Goal: Task Accomplishment & Management: Complete application form

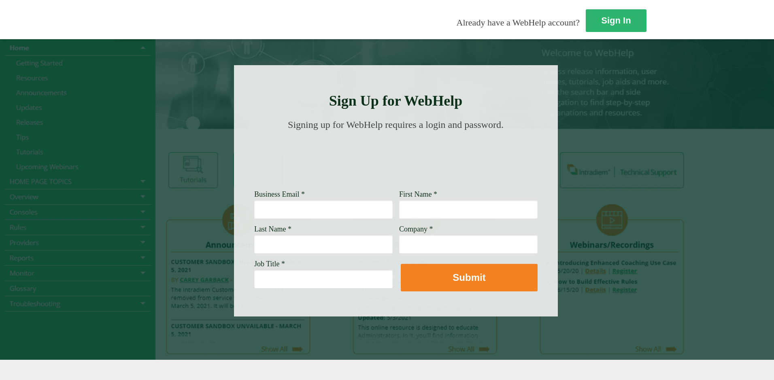
click at [406, 24] on div "Sign In Already have a WebHelp account?" at bounding box center [501, 19] width 774 height 39
click at [254, 210] on input "Business Email *" at bounding box center [323, 209] width 138 height 19
type input "edelinda.r.jaurigue@wellsfargo.com"
type input "Edelinda"
type input "Jaurigue"
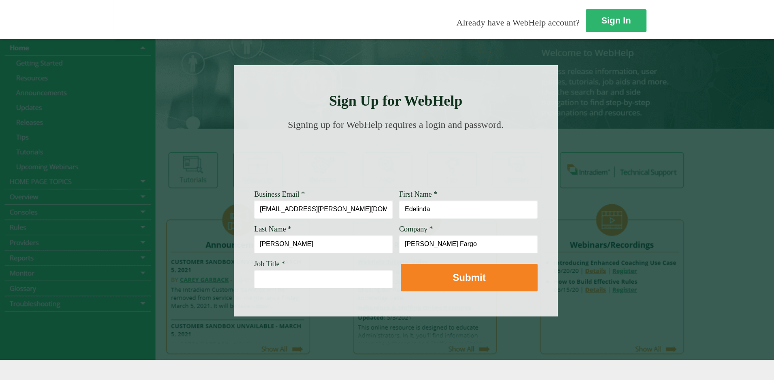
type input "Wells Fargo"
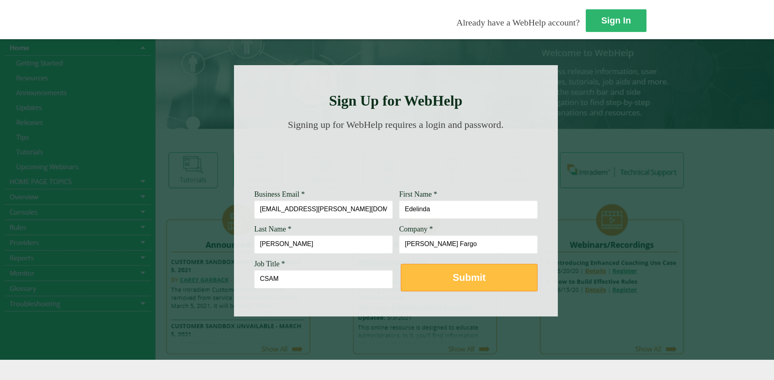
type input "CSAM"
click at [452, 275] on strong "Submit" at bounding box center [468, 277] width 33 height 11
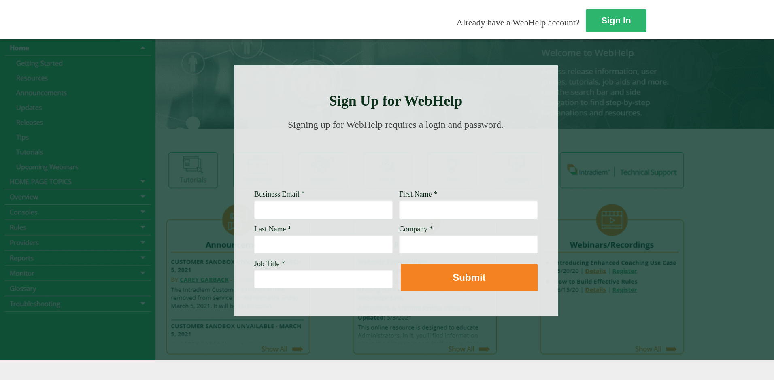
click at [254, 207] on input "Business Email *" at bounding box center [323, 209] width 138 height 19
click at [601, 19] on strong "Sign In" at bounding box center [616, 21] width 30 height 10
click at [638, 19] on div at bounding box center [387, 19] width 774 height 39
click at [360, 341] on div at bounding box center [387, 199] width 774 height 321
click at [422, 23] on div "Already have a WebHelp account?" at bounding box center [500, 24] width 157 height 11
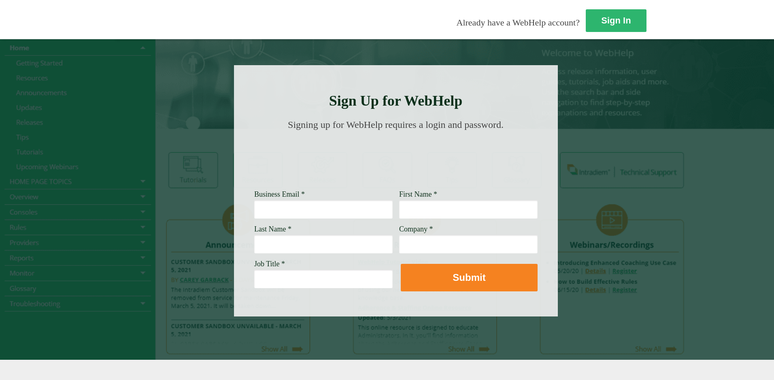
click at [456, 28] on span "Already have a WebHelp account?" at bounding box center [517, 22] width 123 height 10
drag, startPoint x: 497, startPoint y: 38, endPoint x: 455, endPoint y: 31, distance: 43.0
click at [455, 31] on div "Sign In Already have a WebHelp account? Sign Up for WebHelp Business Email * Fi…" at bounding box center [387, 190] width 774 height 380
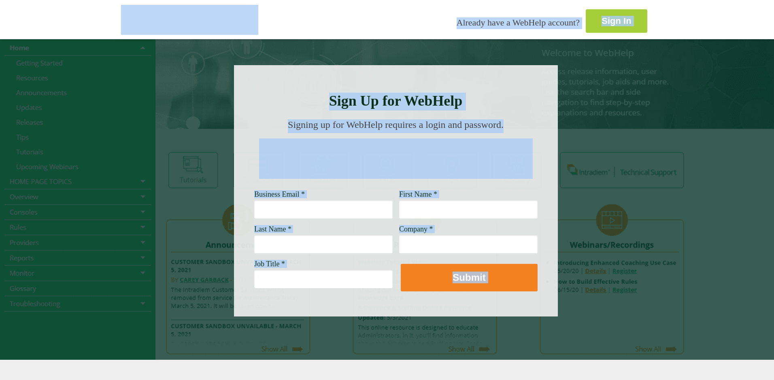
click at [601, 16] on strong "Sign In" at bounding box center [616, 21] width 30 height 10
click at [379, 219] on div at bounding box center [396, 190] width 324 height 251
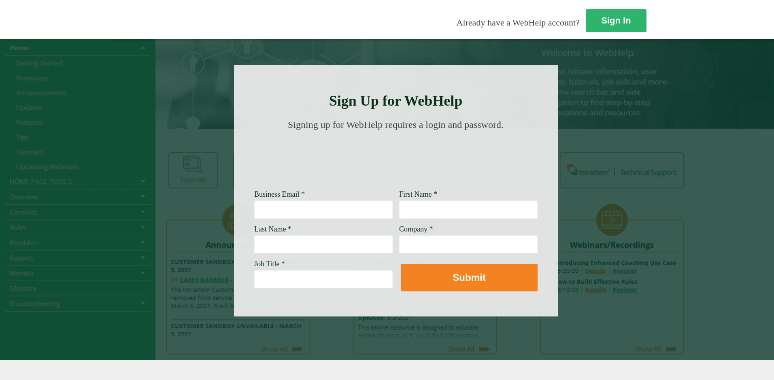
click at [254, 215] on input "Business Email *" at bounding box center [323, 209] width 138 height 19
paste input "edelinda.r.jaurigue@wellsfargo.com"
type input "edelinda.r.jaurigue@wellsfargo.com"
click at [399, 210] on input "First Name *" at bounding box center [468, 209] width 138 height 19
type input "Edelinda"
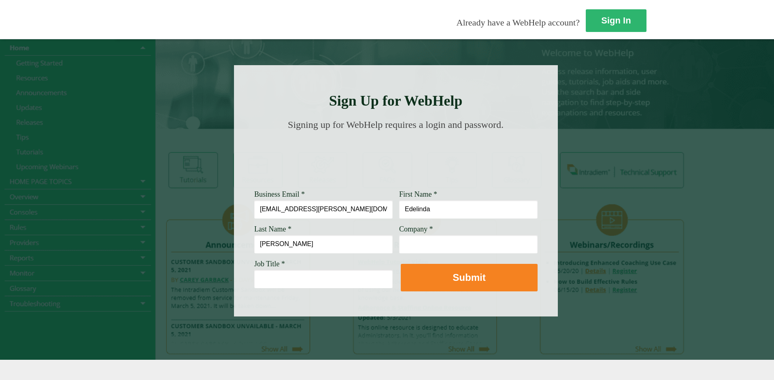
type input "Jaurigue"
type input "Wells Fargo"
type input "CSAM"
drag, startPoint x: 265, startPoint y: 213, endPoint x: 137, endPoint y: 215, distance: 128.7
click at [234, 215] on div "Sign Up for WebHelp Business Email * edelinda.r.jaurigue@wellsfargo.com First N…" at bounding box center [396, 190] width 324 height 251
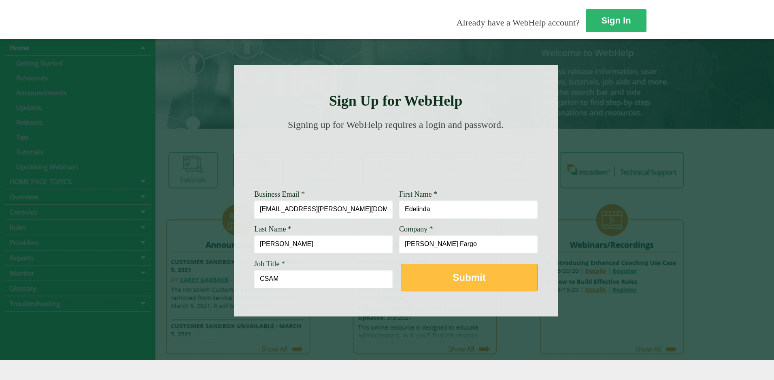
click at [401, 281] on button "Submit" at bounding box center [469, 278] width 137 height 28
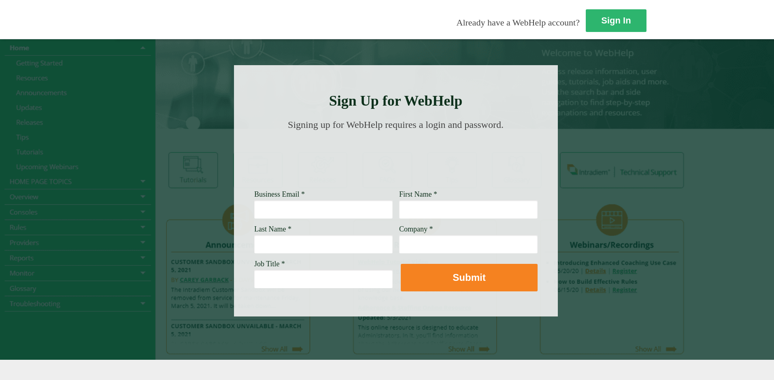
click at [254, 210] on input "Business Email *" at bounding box center [323, 209] width 138 height 19
type input "edelinda.r.jaurigue@wellsfargo.com"
type input "Edelinda"
type input "Jaurigue"
type input "Well Fargo"
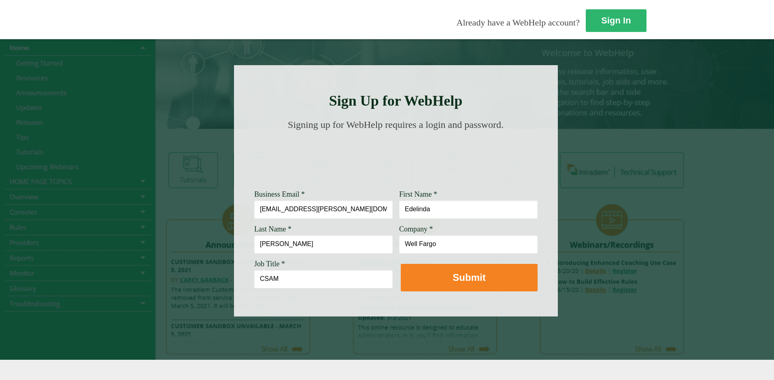
type input "CSAM"
click at [254, 211] on input "edelinda.r.jaurigue@wellsfargo.com" at bounding box center [323, 209] width 138 height 19
drag, startPoint x: 269, startPoint y: 208, endPoint x: 133, endPoint y: 210, distance: 135.6
click at [234, 210] on div "Sign Up for WebHelp Business Email * edelinda.r.jaurigue@wellsfargo.com First N…" at bounding box center [396, 190] width 324 height 251
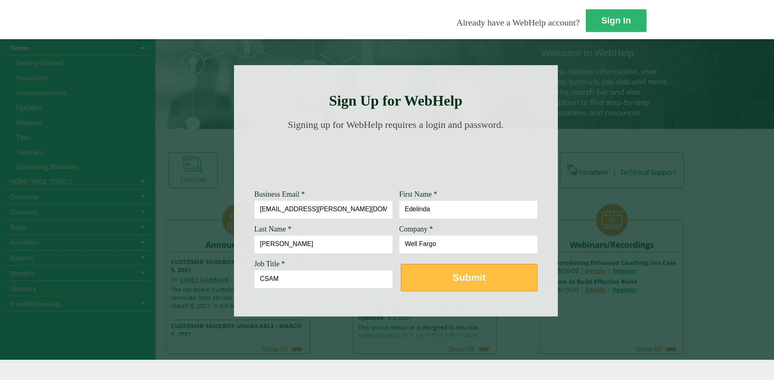
click at [452, 274] on strong "Submit" at bounding box center [468, 277] width 33 height 11
